Goal: Information Seeking & Learning: Check status

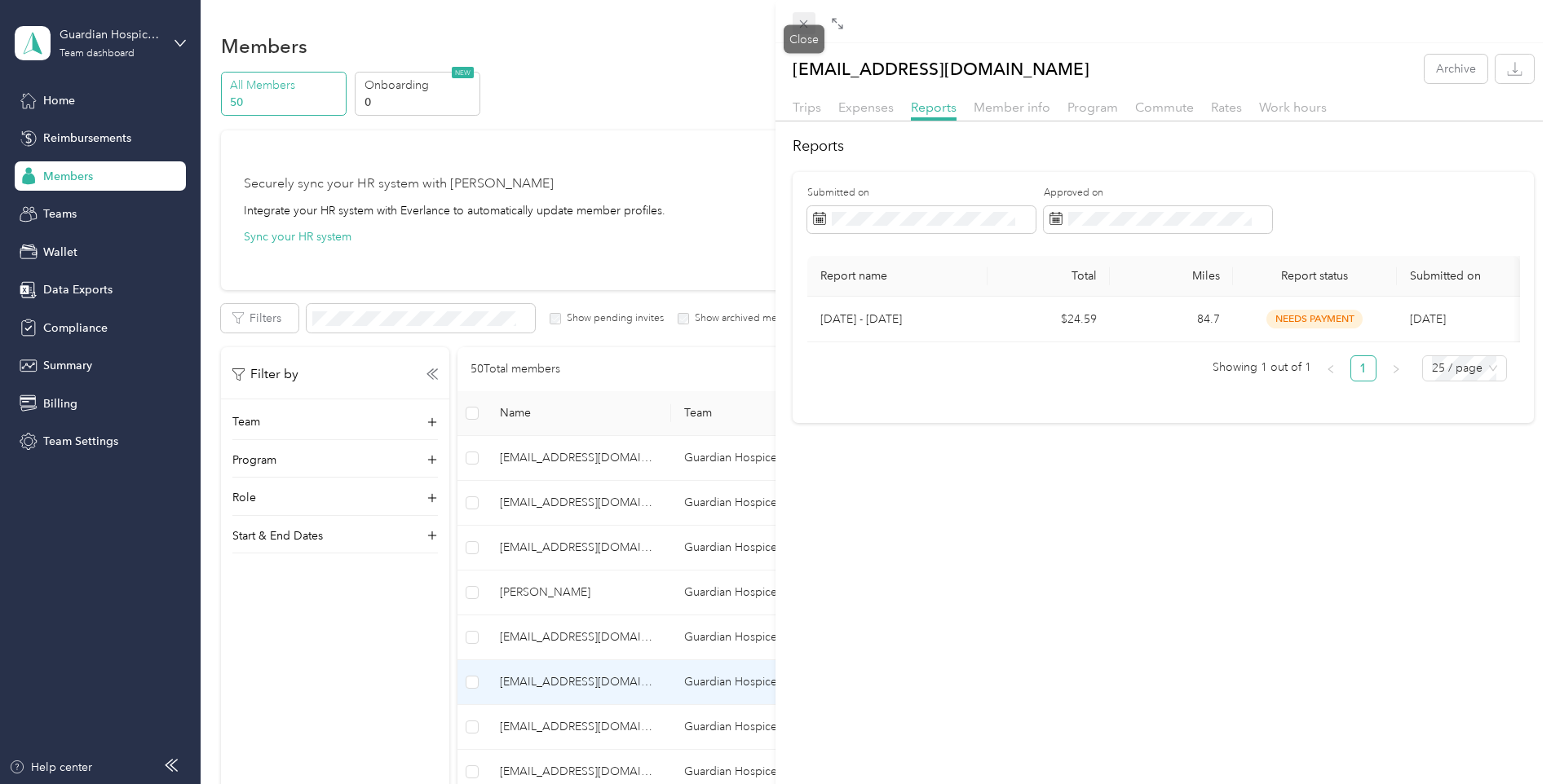
scroll to position [437, 0]
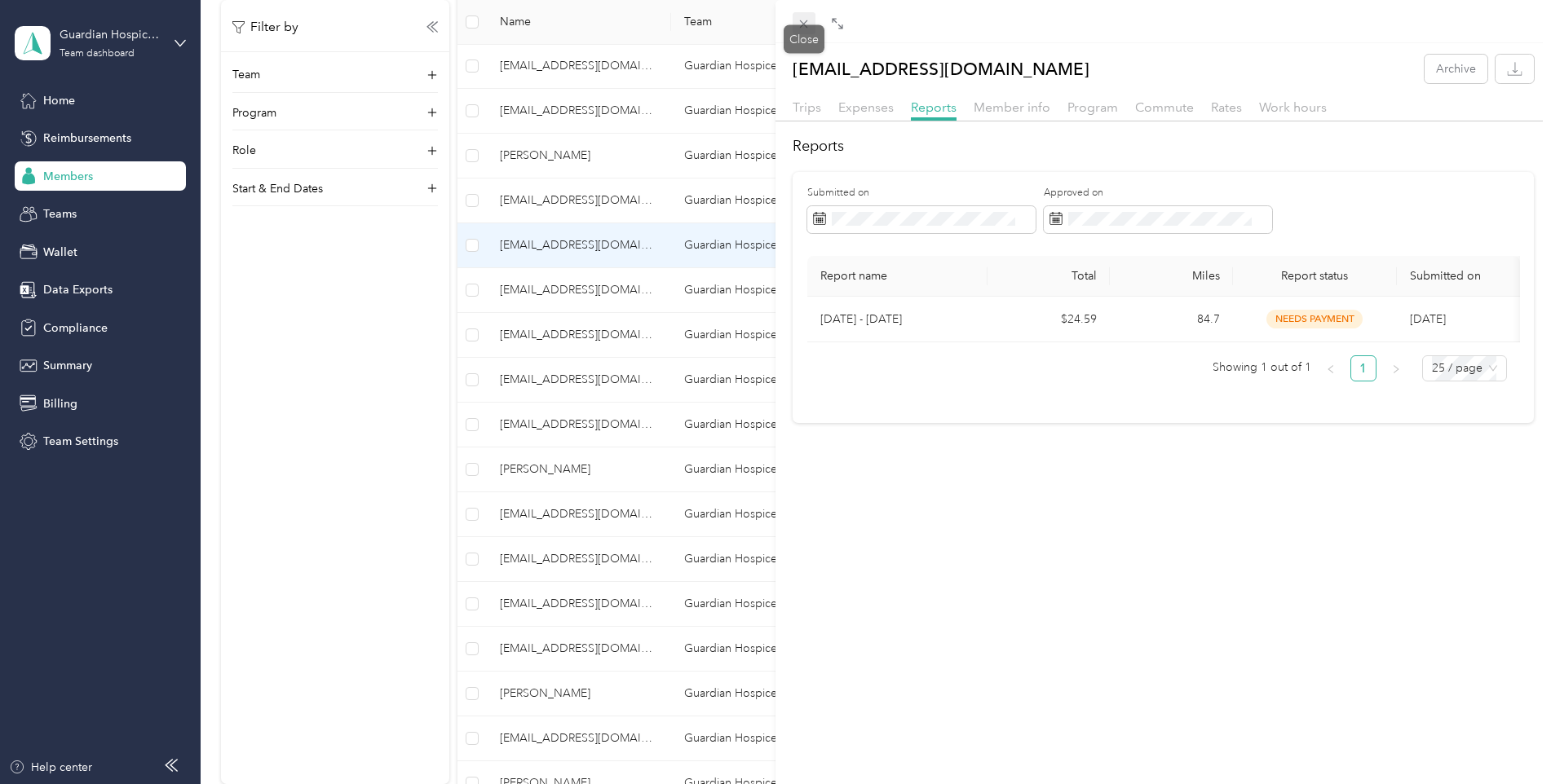
click at [799, 22] on icon at bounding box center [803, 23] width 13 height 13
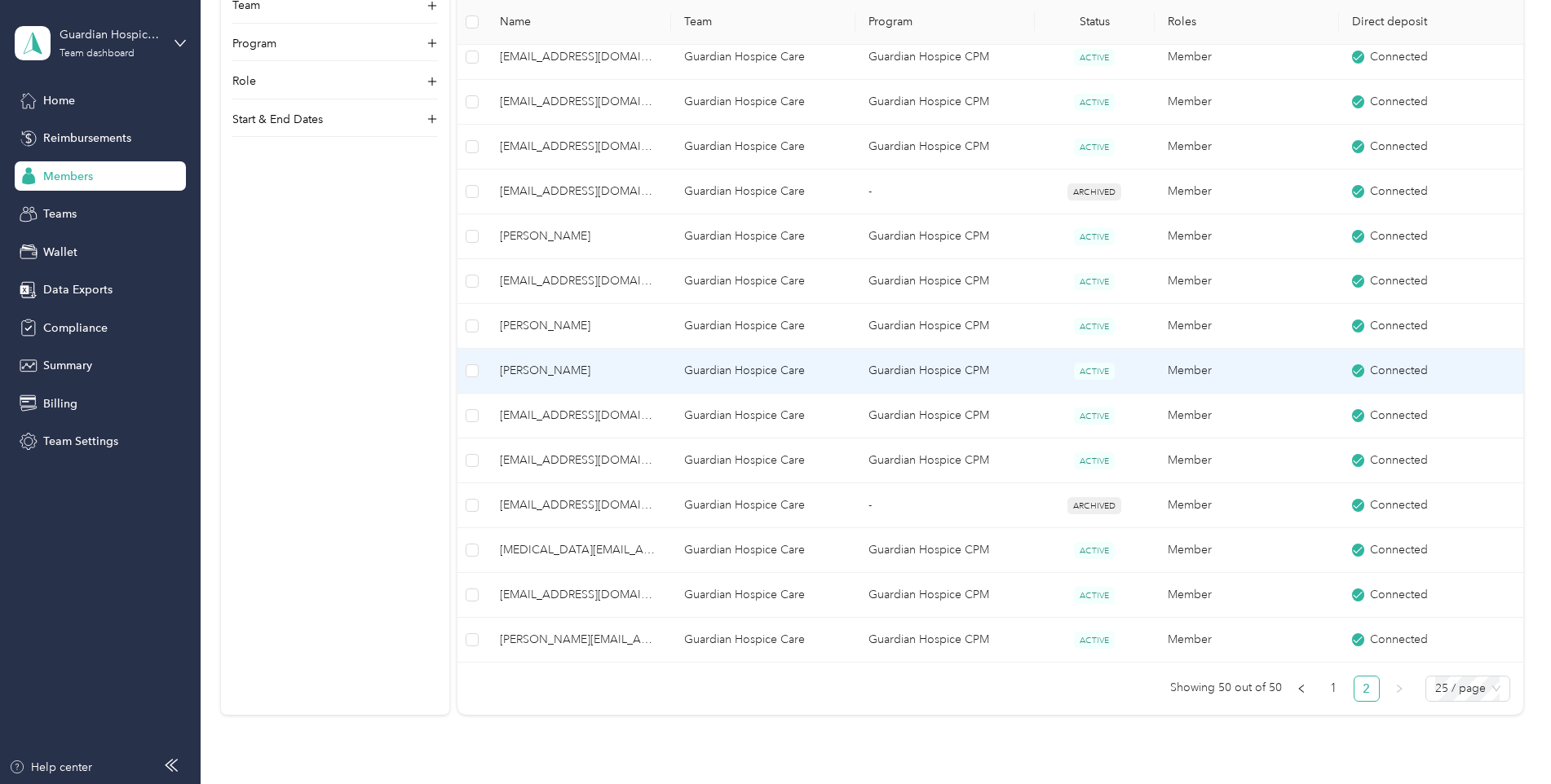
scroll to position [896, 0]
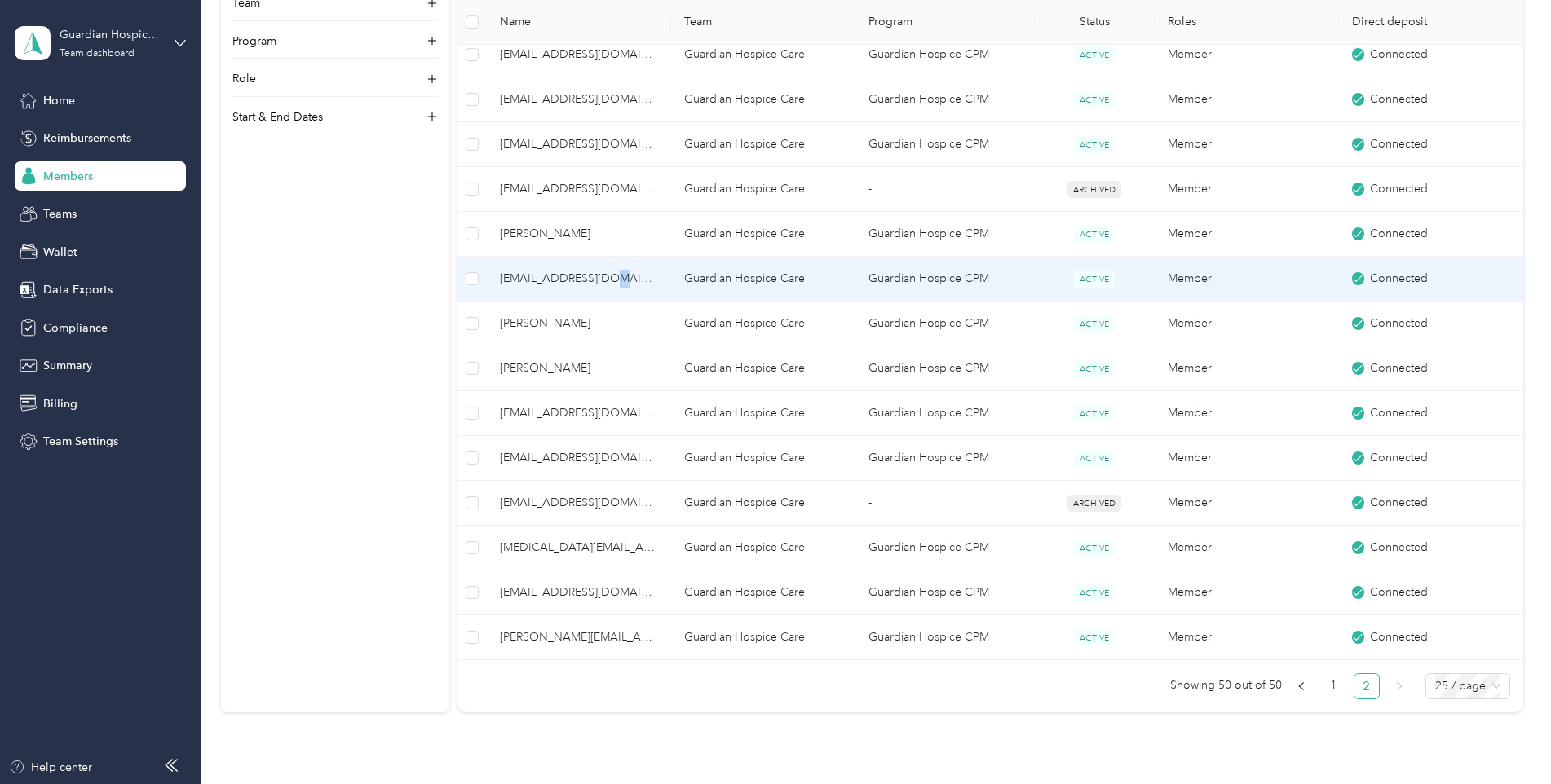
click at [619, 282] on span "[EMAIL_ADDRESS][DOMAIN_NAME]" at bounding box center [579, 279] width 158 height 18
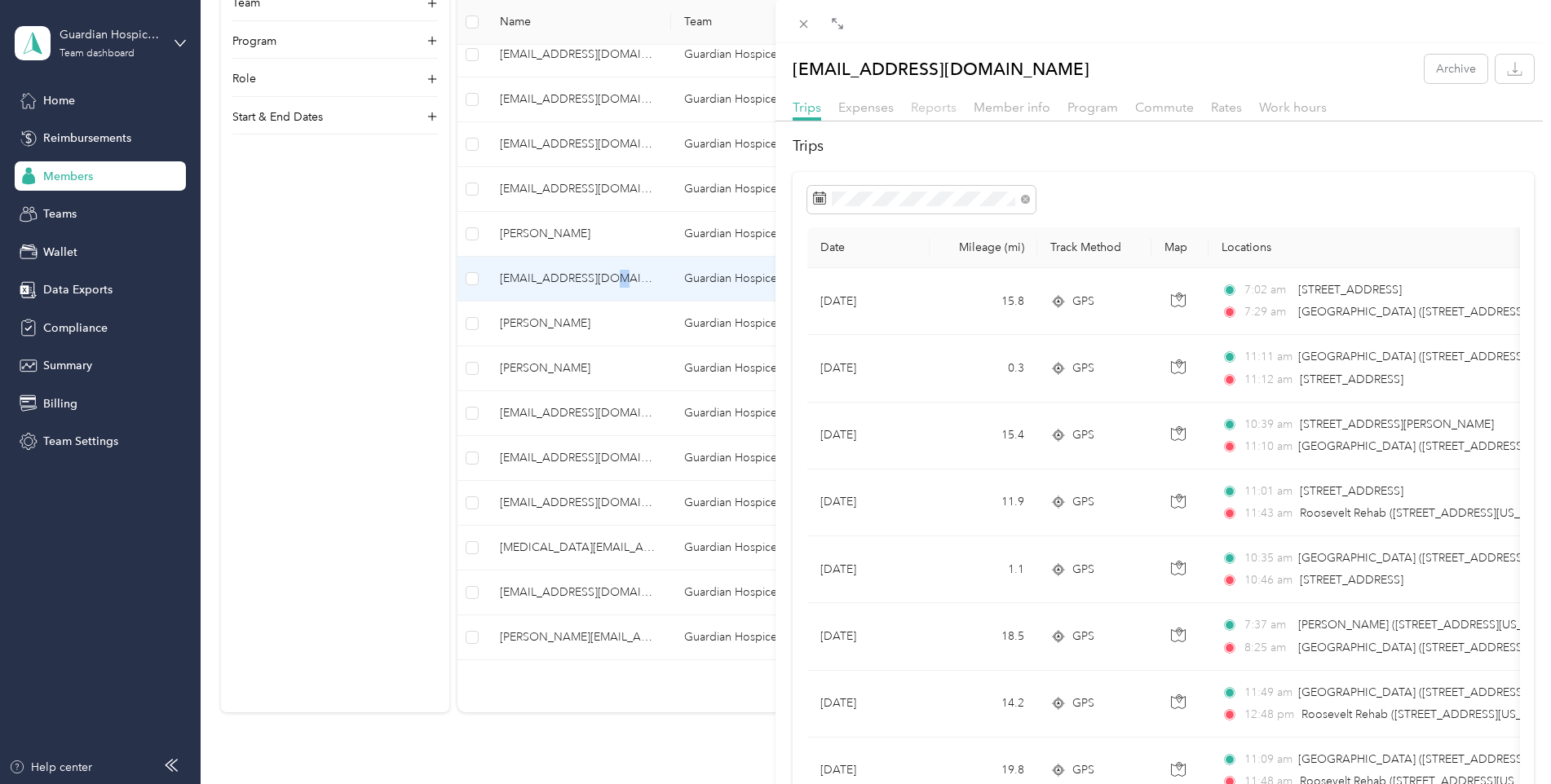
click at [945, 110] on span "Reports" at bounding box center [933, 107] width 46 height 15
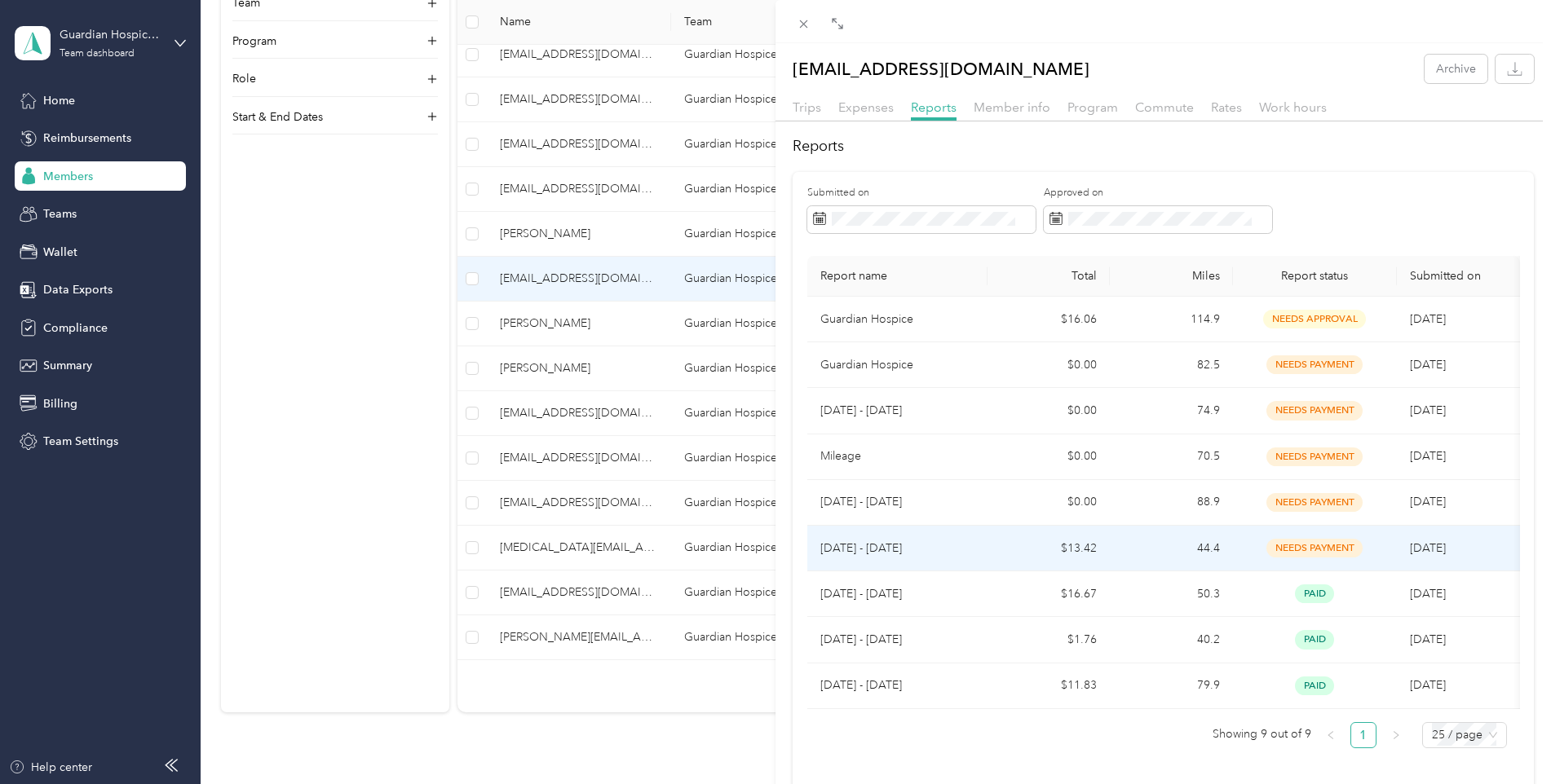
click at [1298, 543] on span "needs payment" at bounding box center [1314, 548] width 96 height 19
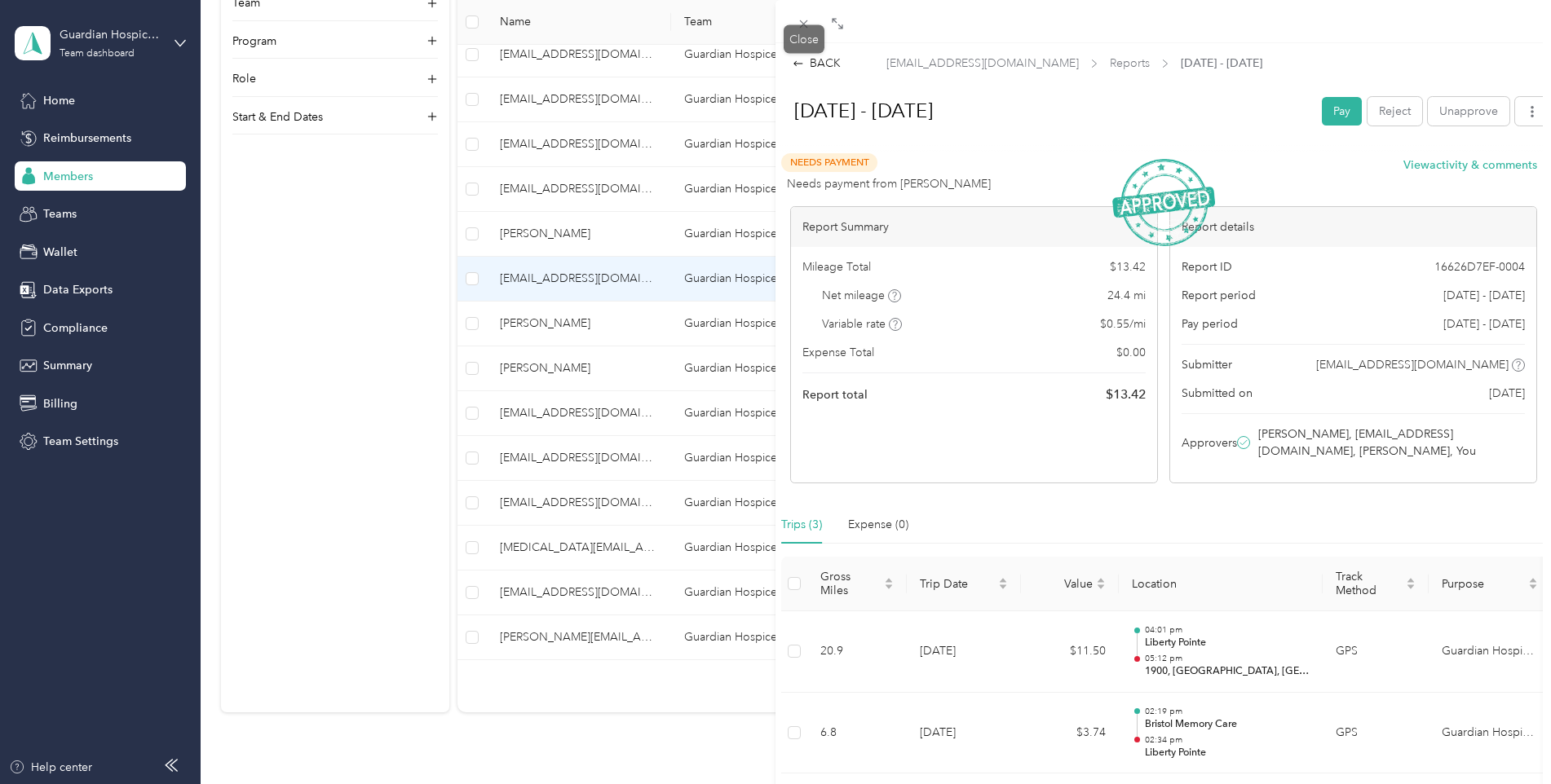
click at [808, 783] on div "Drag to resize Click to close BACK [PERSON_NAME][EMAIL_ADDRESS][DOMAIN_NAME] Re…" at bounding box center [771, 784] width 1543 height 0
click at [591, 286] on div "BACK [PERSON_NAME][EMAIL_ADDRESS][DOMAIN_NAME] Reports [DATE] - [DATE] [DATE] -…" at bounding box center [775, 392] width 1551 height 784
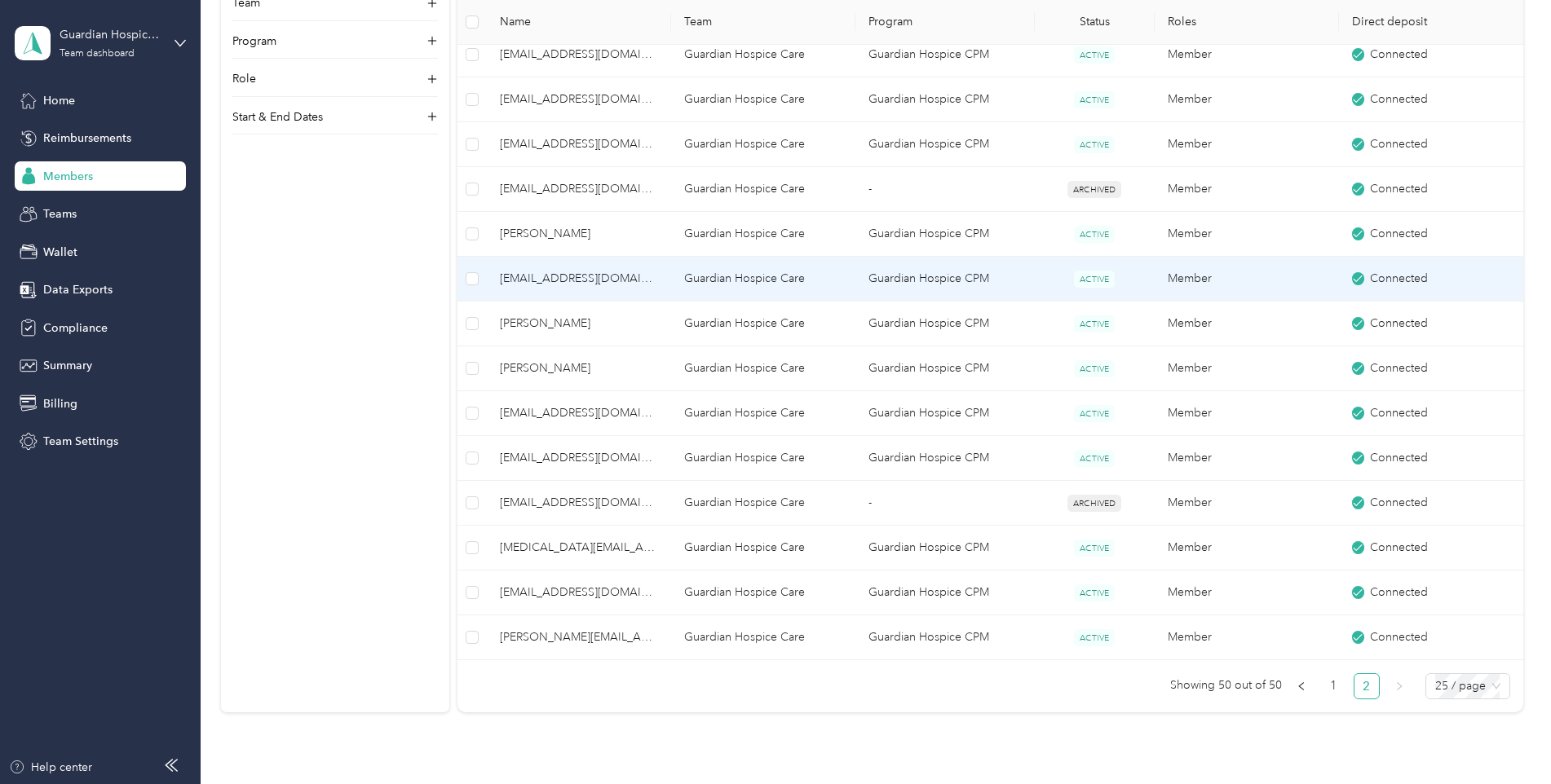
click at [595, 284] on span "[EMAIL_ADDRESS][DOMAIN_NAME]" at bounding box center [579, 279] width 158 height 18
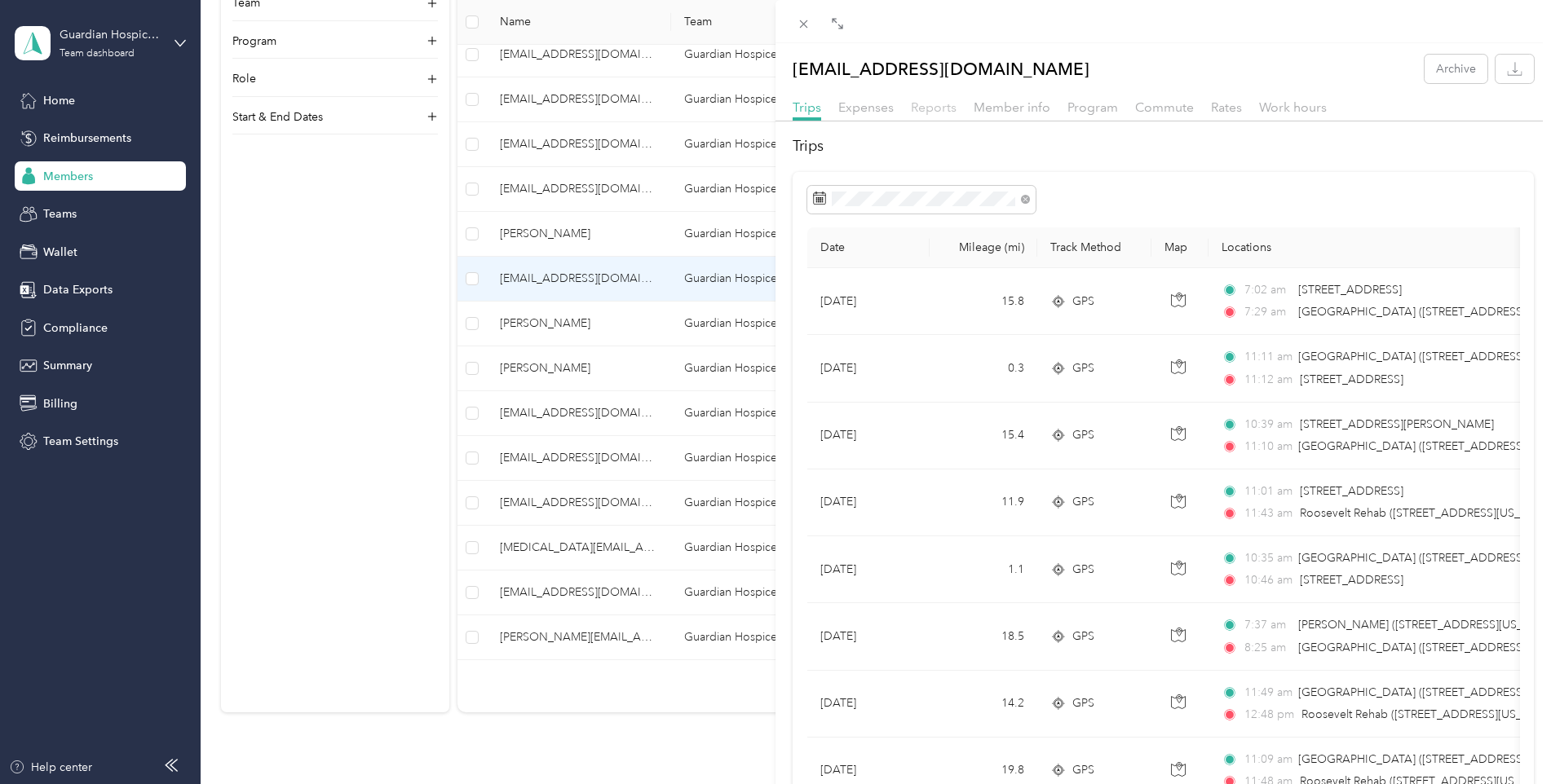
click at [932, 113] on span "Reports" at bounding box center [933, 107] width 46 height 15
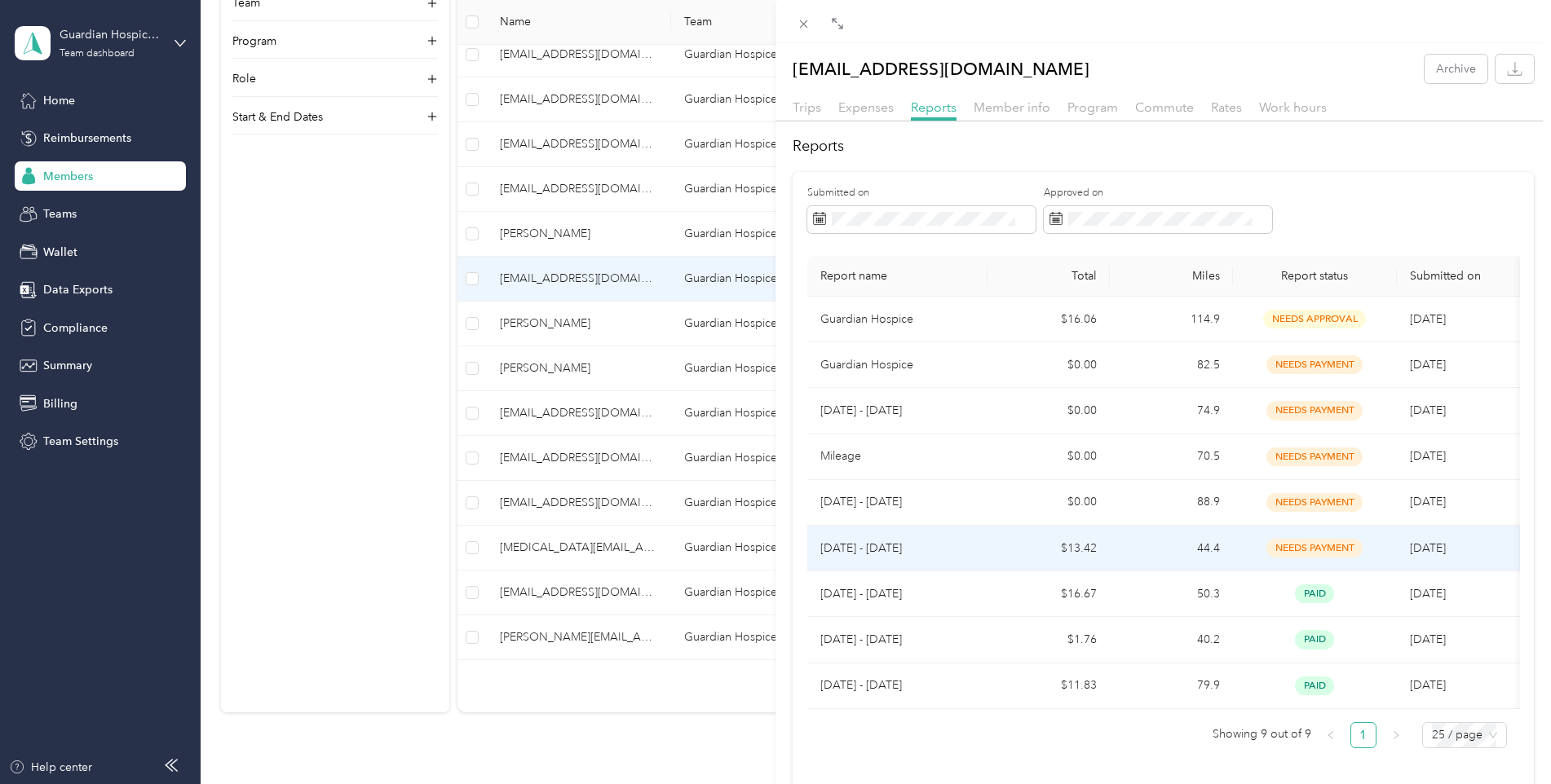
drag, startPoint x: 885, startPoint y: 548, endPoint x: 1361, endPoint y: 146, distance: 623.0
click at [1366, 140] on h2 "Reports" at bounding box center [1163, 147] width 741 height 22
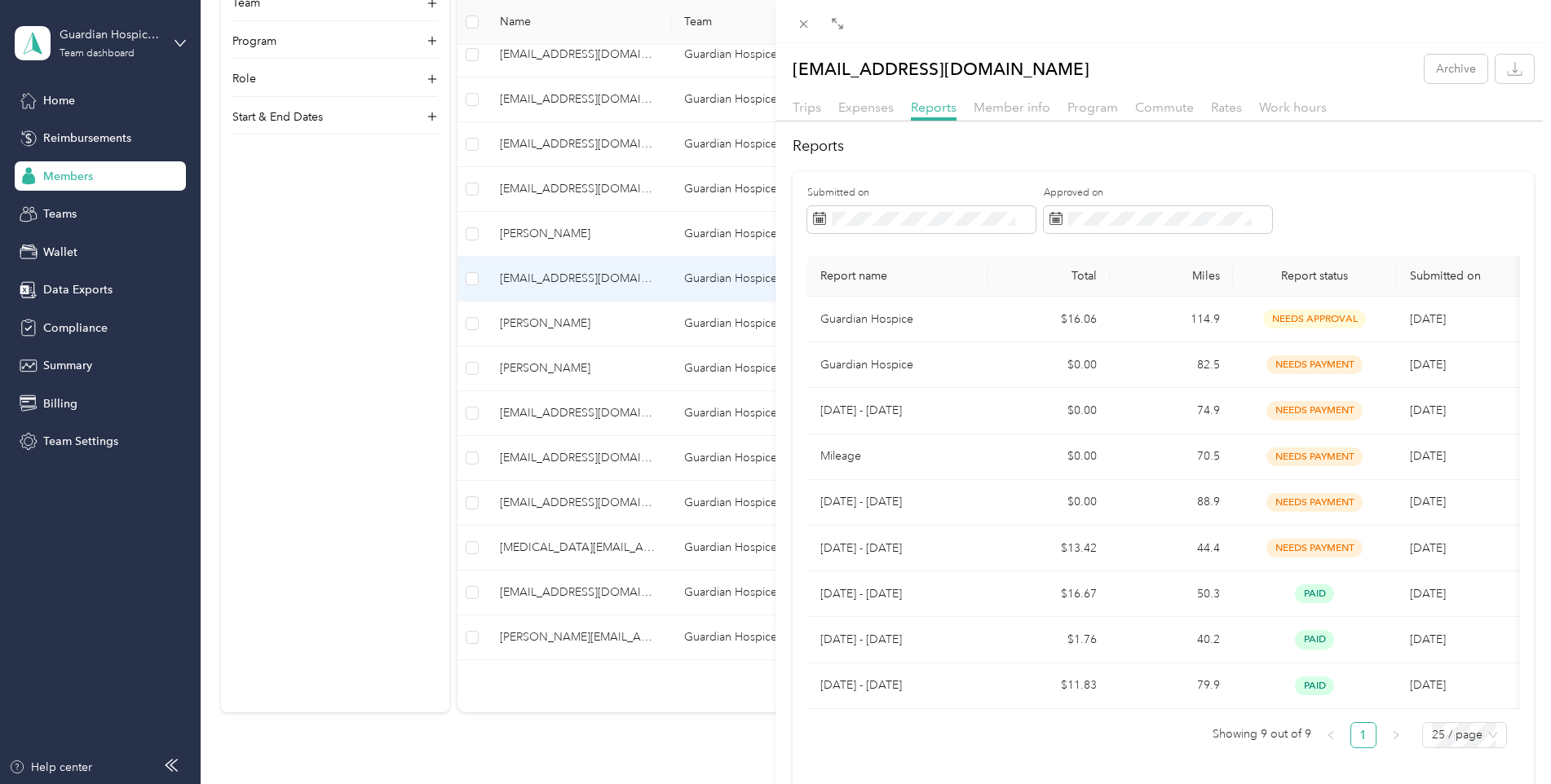
drag, startPoint x: 895, startPoint y: 507, endPoint x: 1307, endPoint y: 222, distance: 501.0
click at [1307, 222] on div "Submitted on Approved on" at bounding box center [1163, 215] width 713 height 58
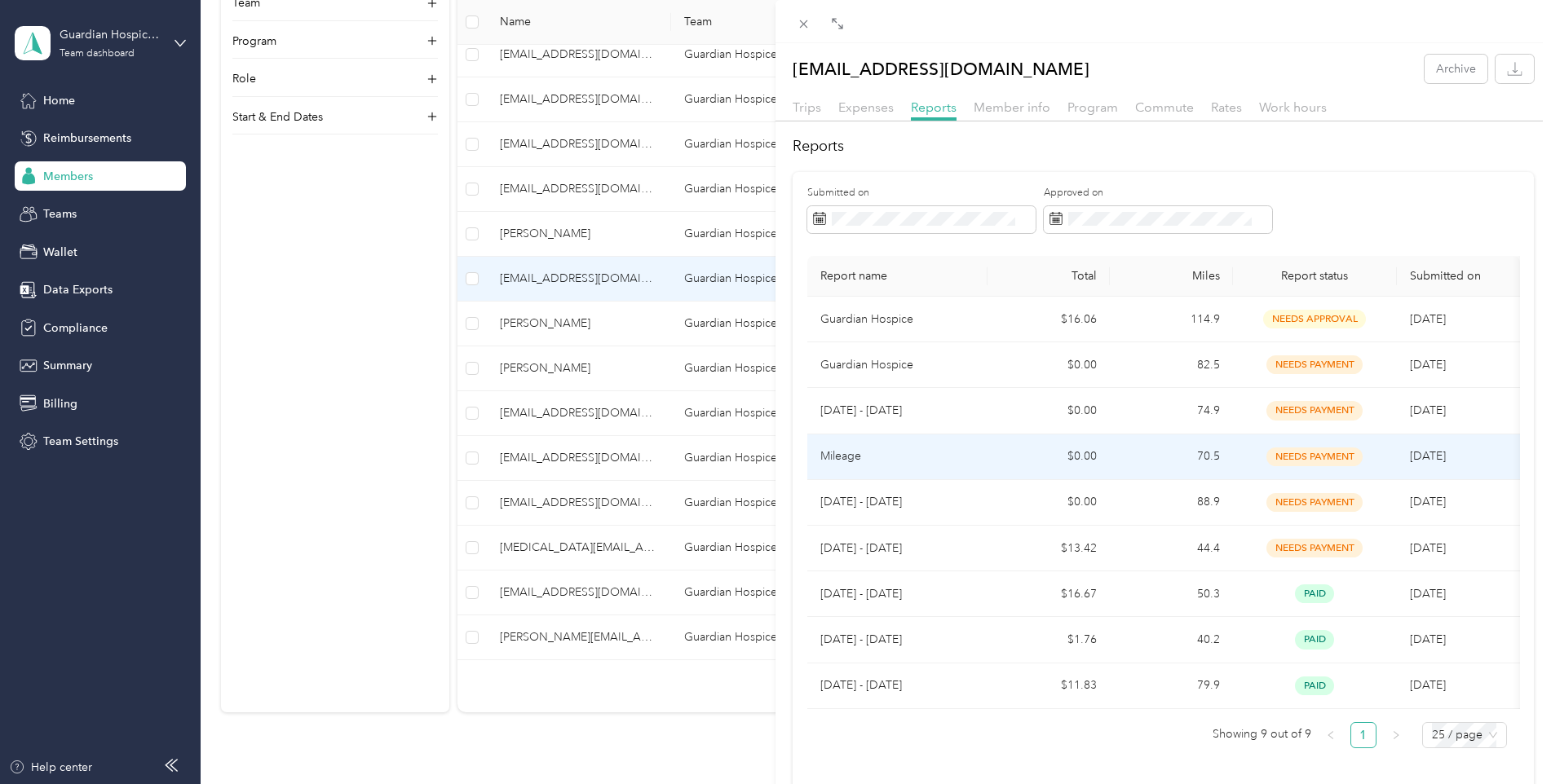
drag, startPoint x: 856, startPoint y: 459, endPoint x: 1352, endPoint y: 68, distance: 631.6
click at [1352, 68] on div "[PERSON_NAME][EMAIL_ADDRESS][DOMAIN_NAME] Archive" at bounding box center [1163, 69] width 775 height 29
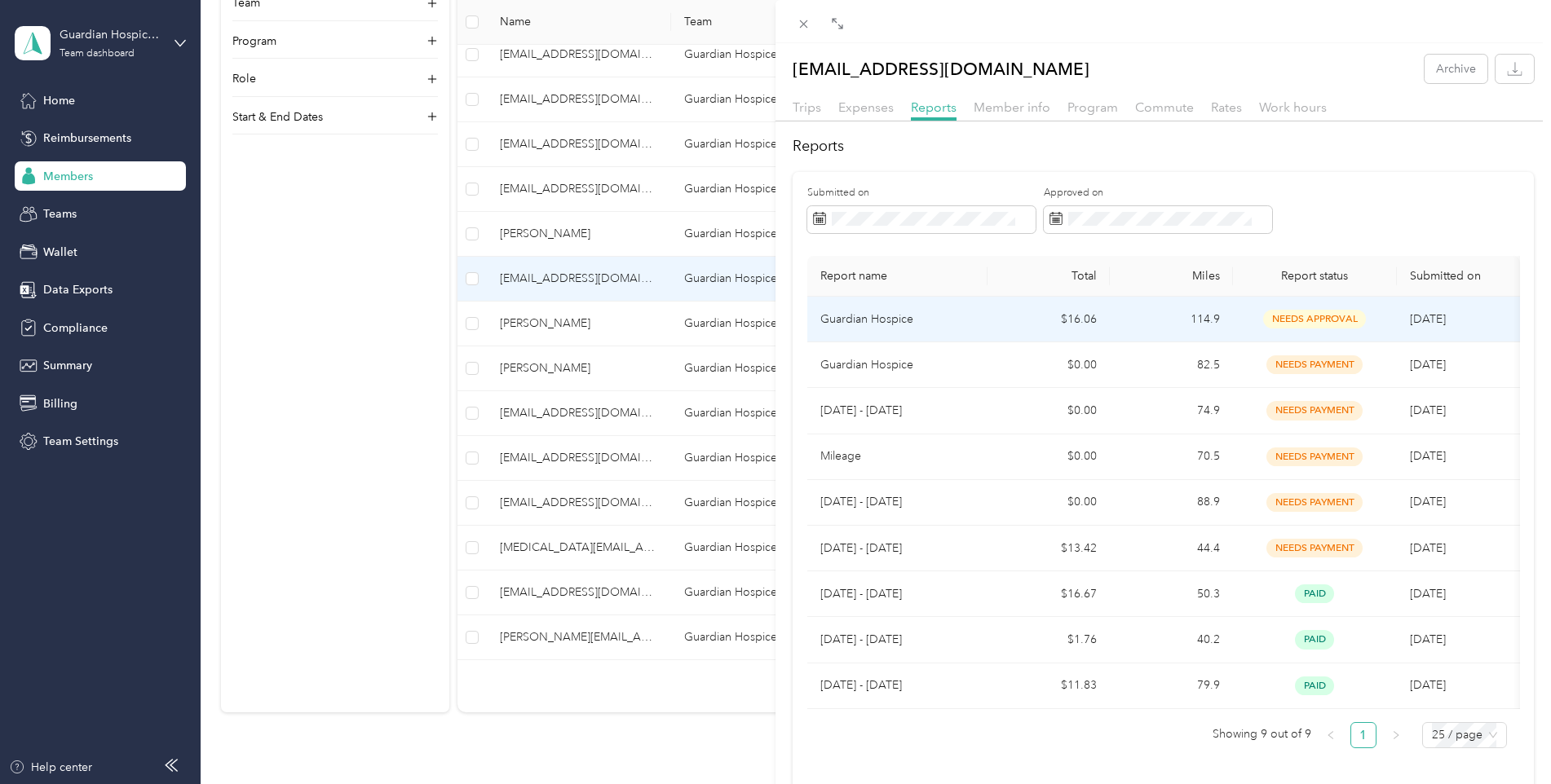
click at [896, 316] on p "Guardian Hospice" at bounding box center [896, 319] width 154 height 18
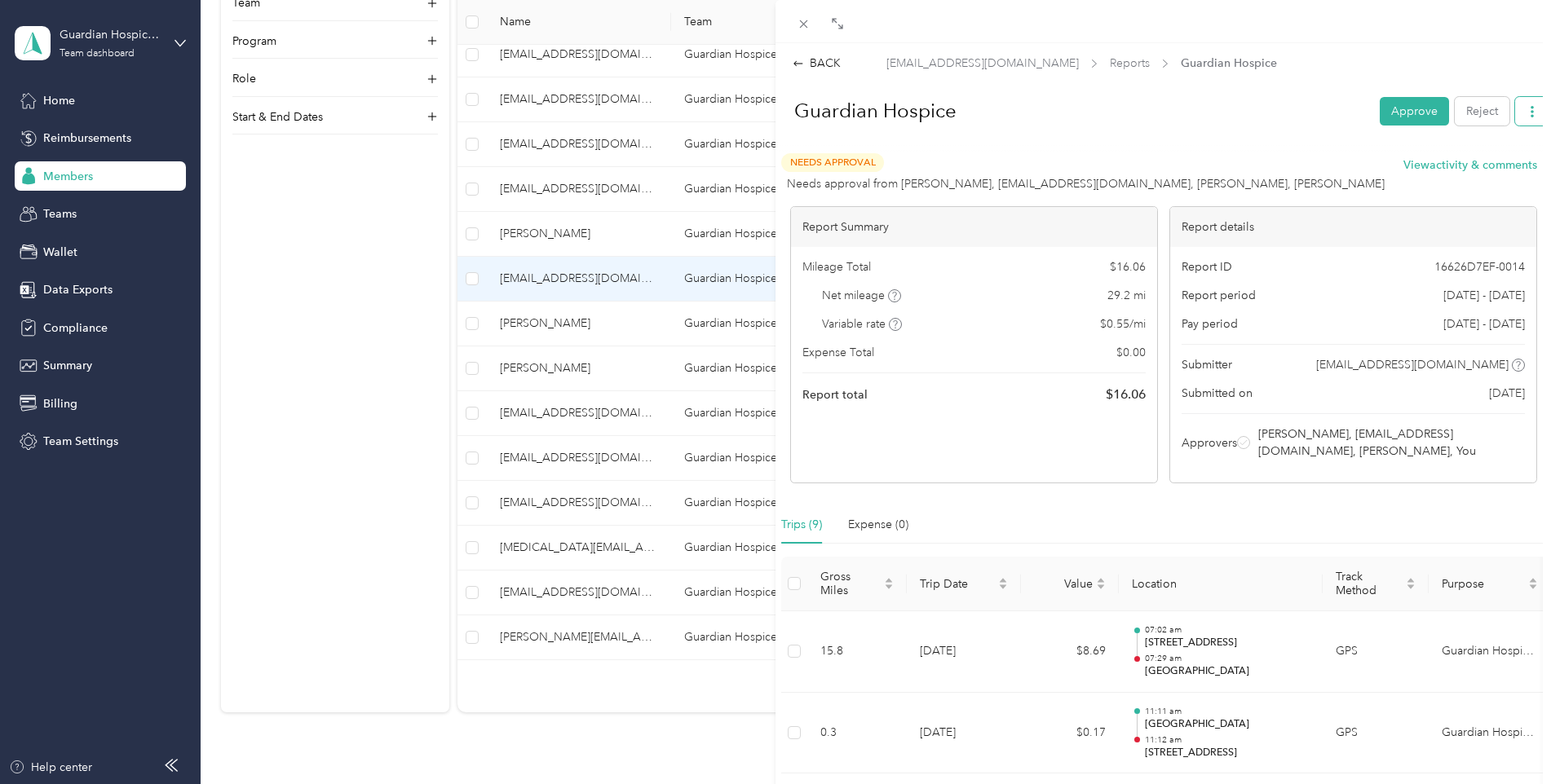
click at [1526, 118] on span "button" at bounding box center [1531, 111] width 12 height 13
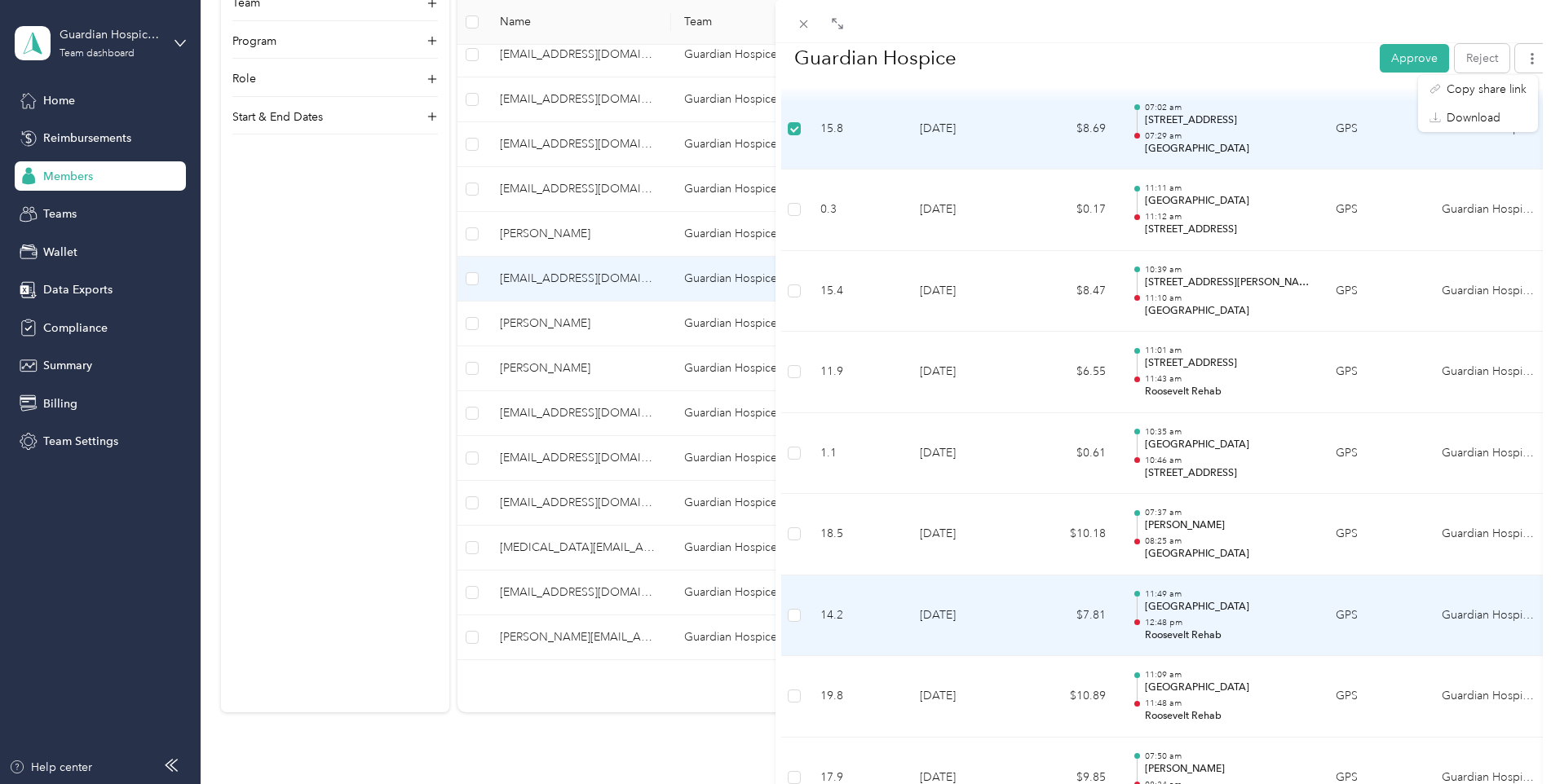
scroll to position [326, 0]
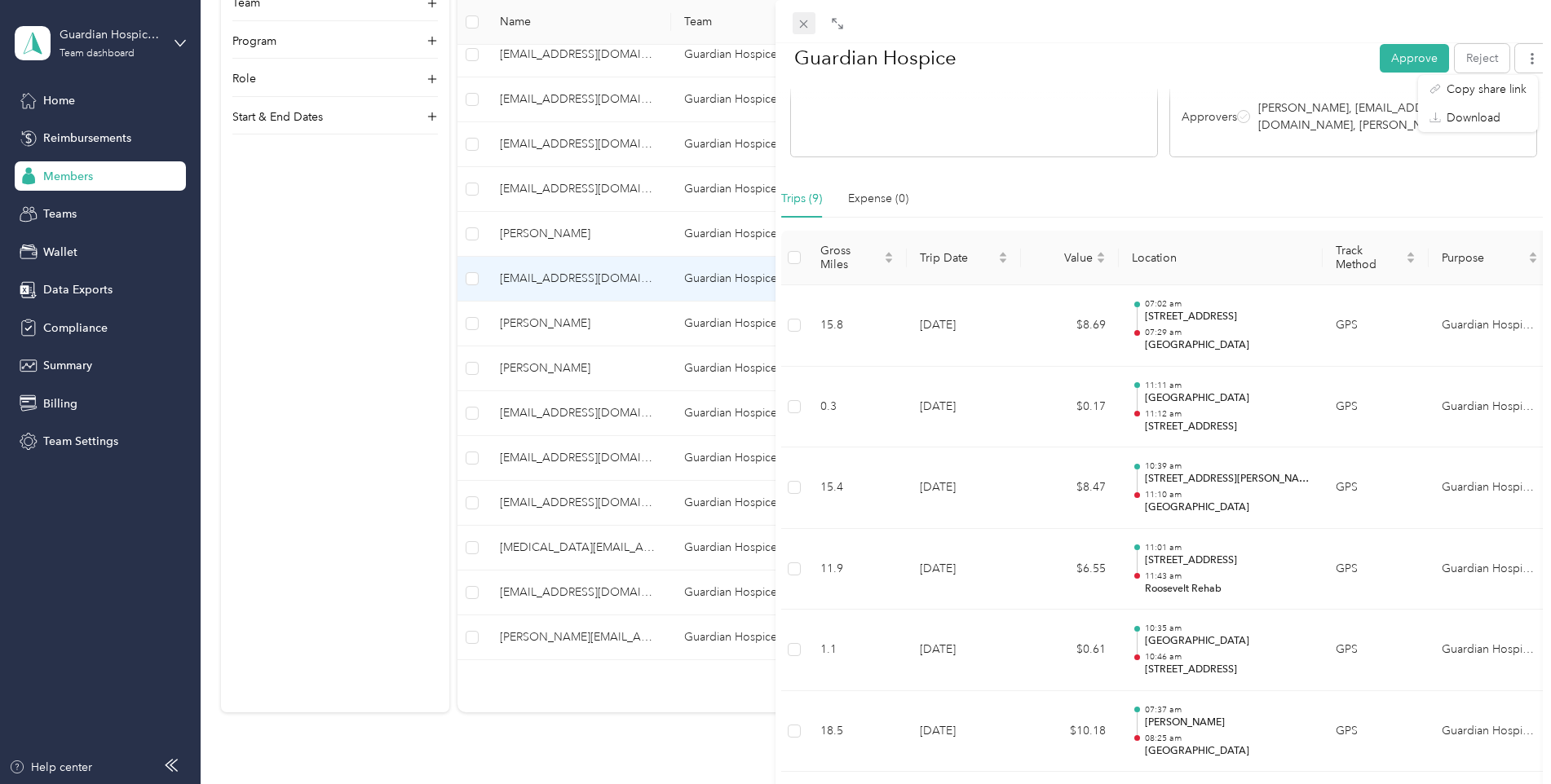
click at [809, 30] on icon at bounding box center [803, 23] width 13 height 13
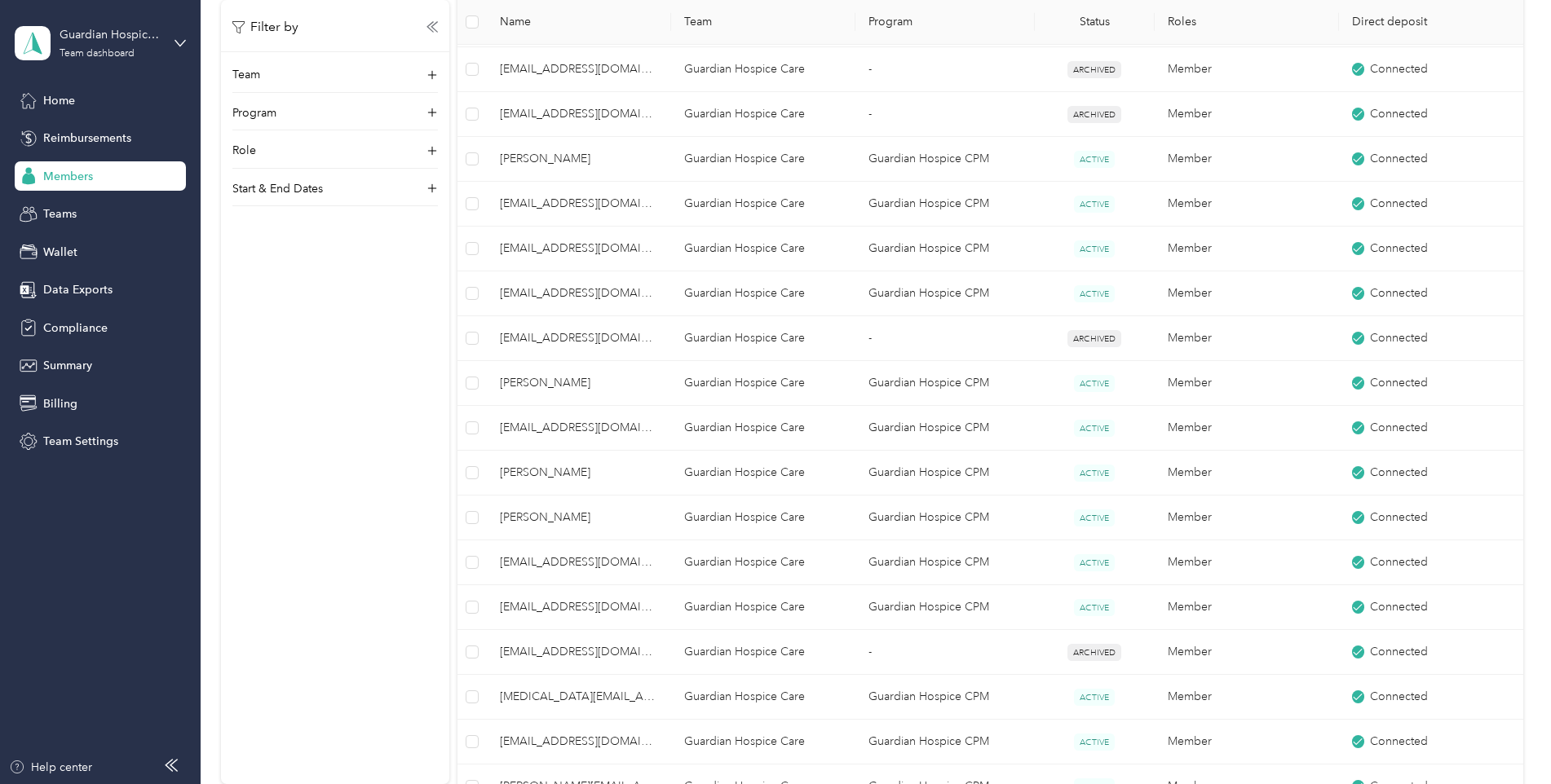
scroll to position [489, 0]
